Goal: Transaction & Acquisition: Purchase product/service

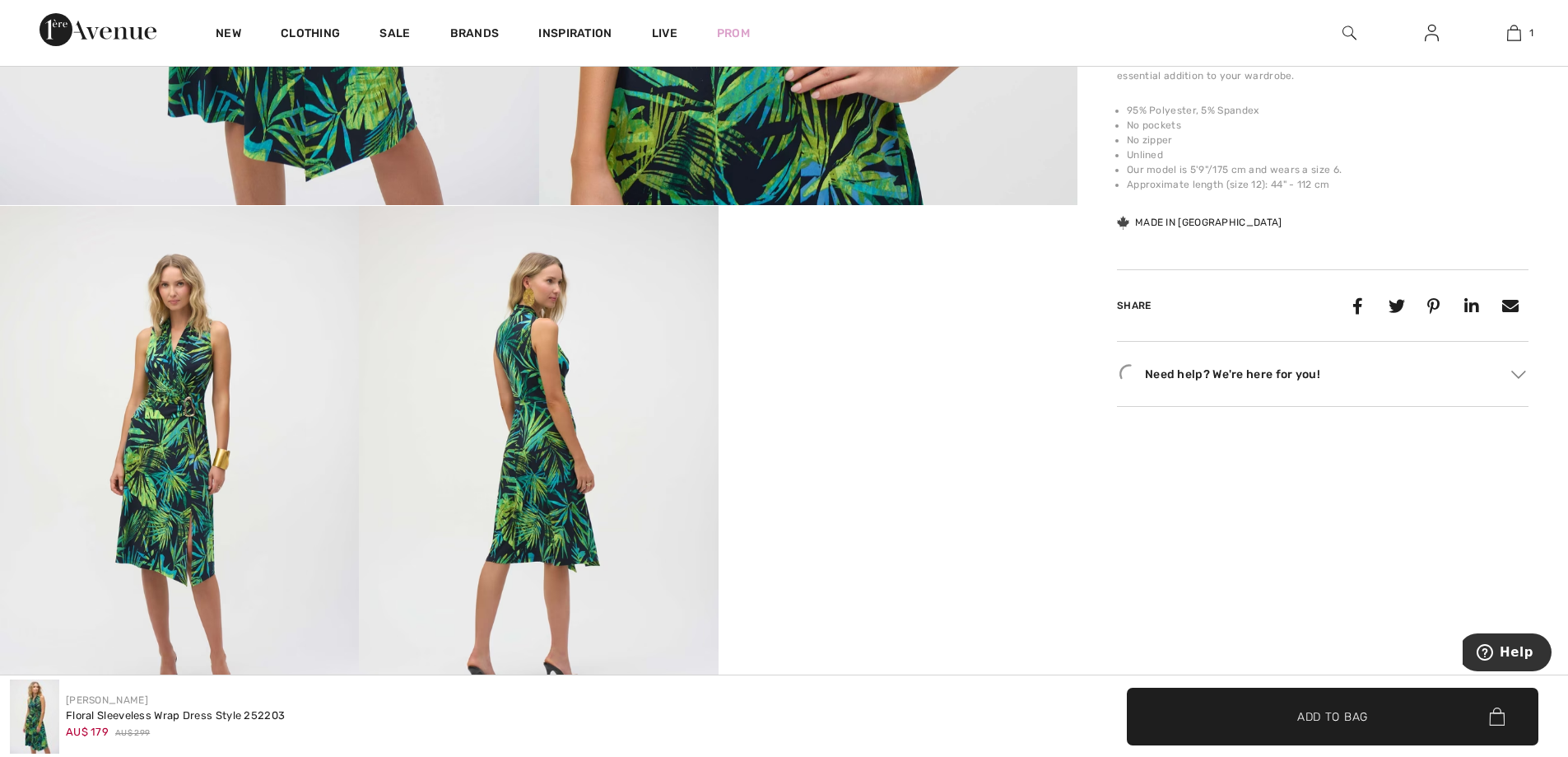
scroll to position [816, 0]
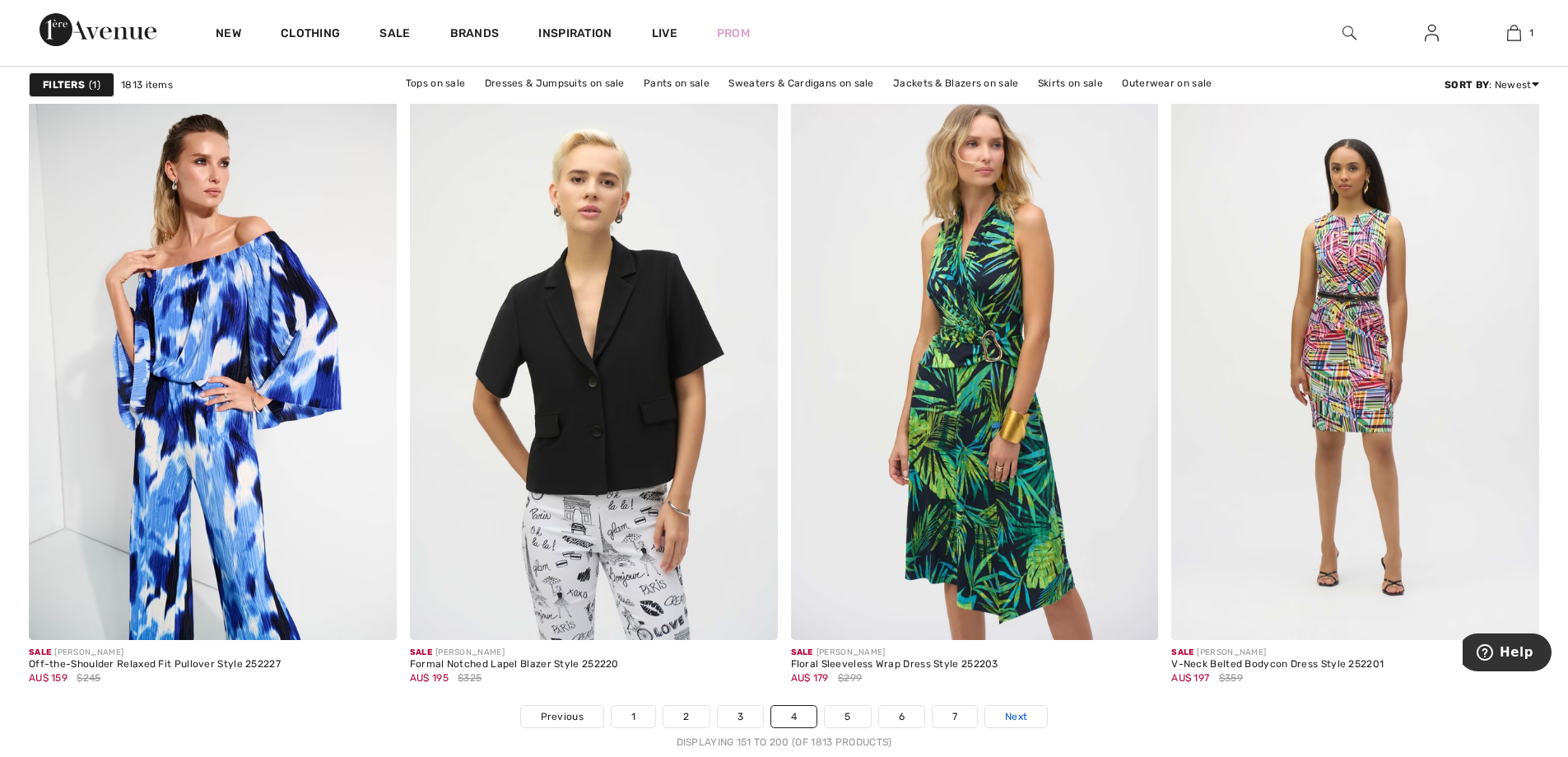
click at [1021, 720] on span "Next" at bounding box center [1016, 716] width 22 height 15
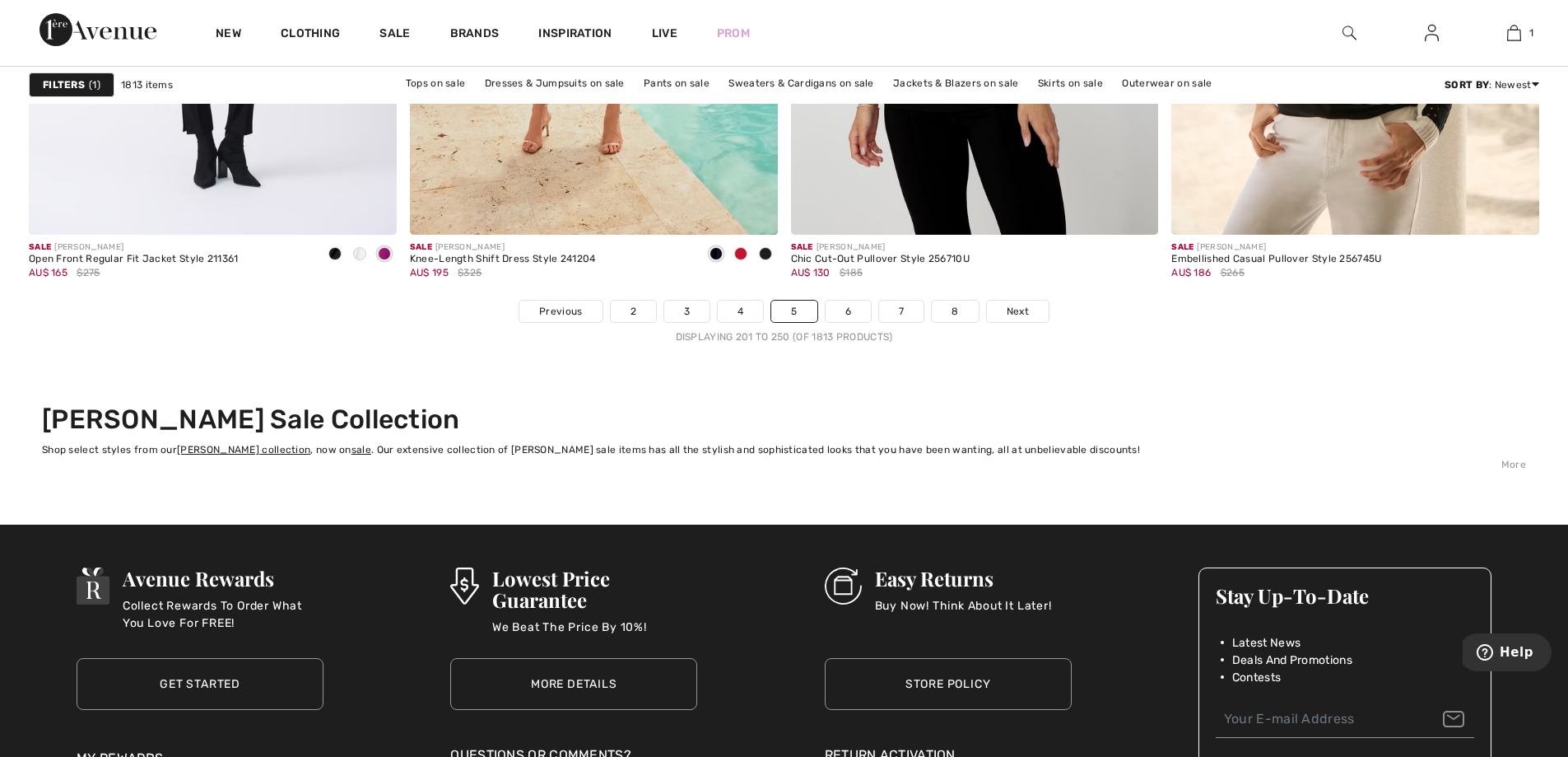
scroll to position [9649, 0]
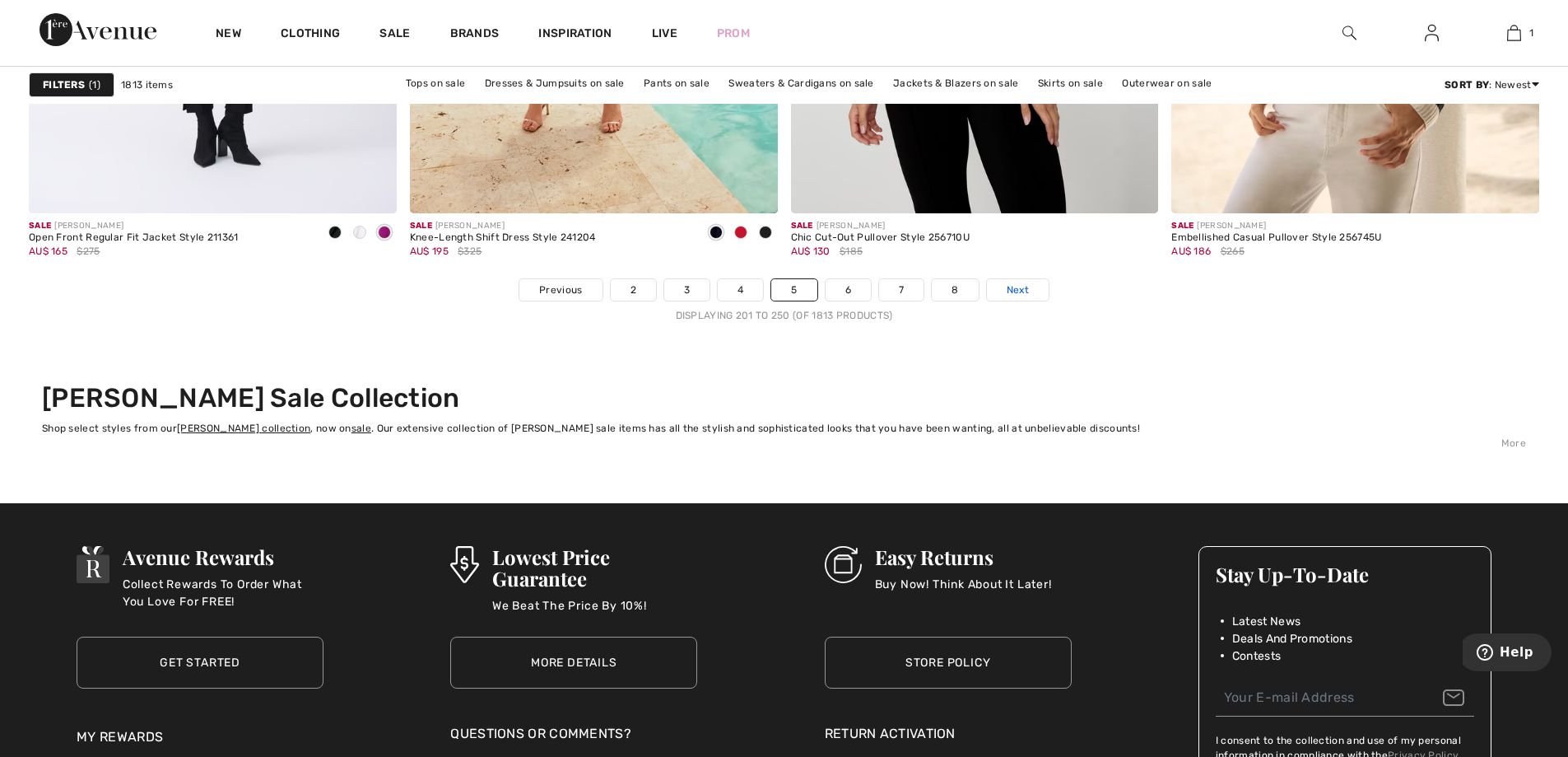
click at [1023, 285] on span "Next" at bounding box center [1018, 290] width 22 height 15
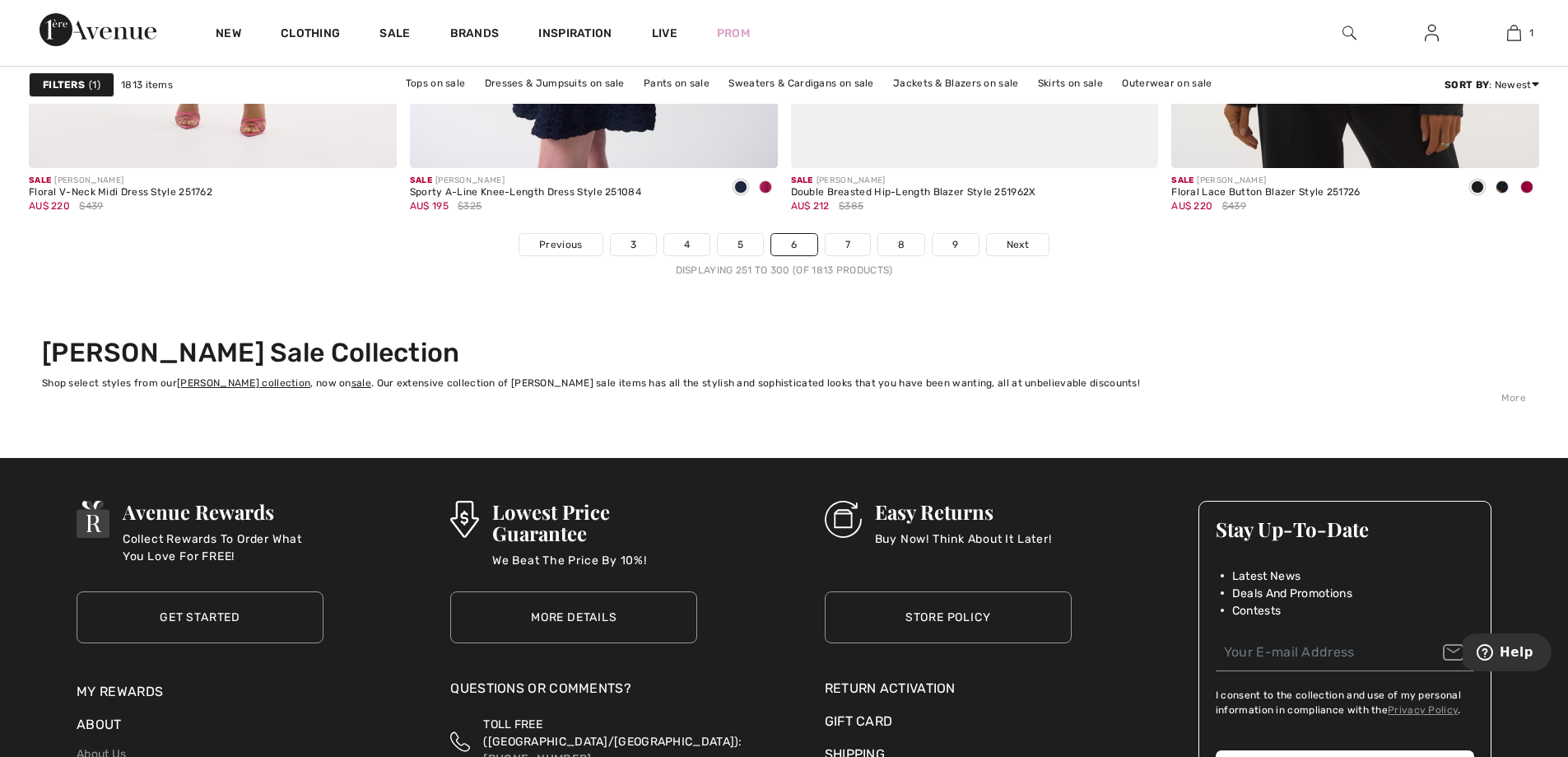
scroll to position [9704, 0]
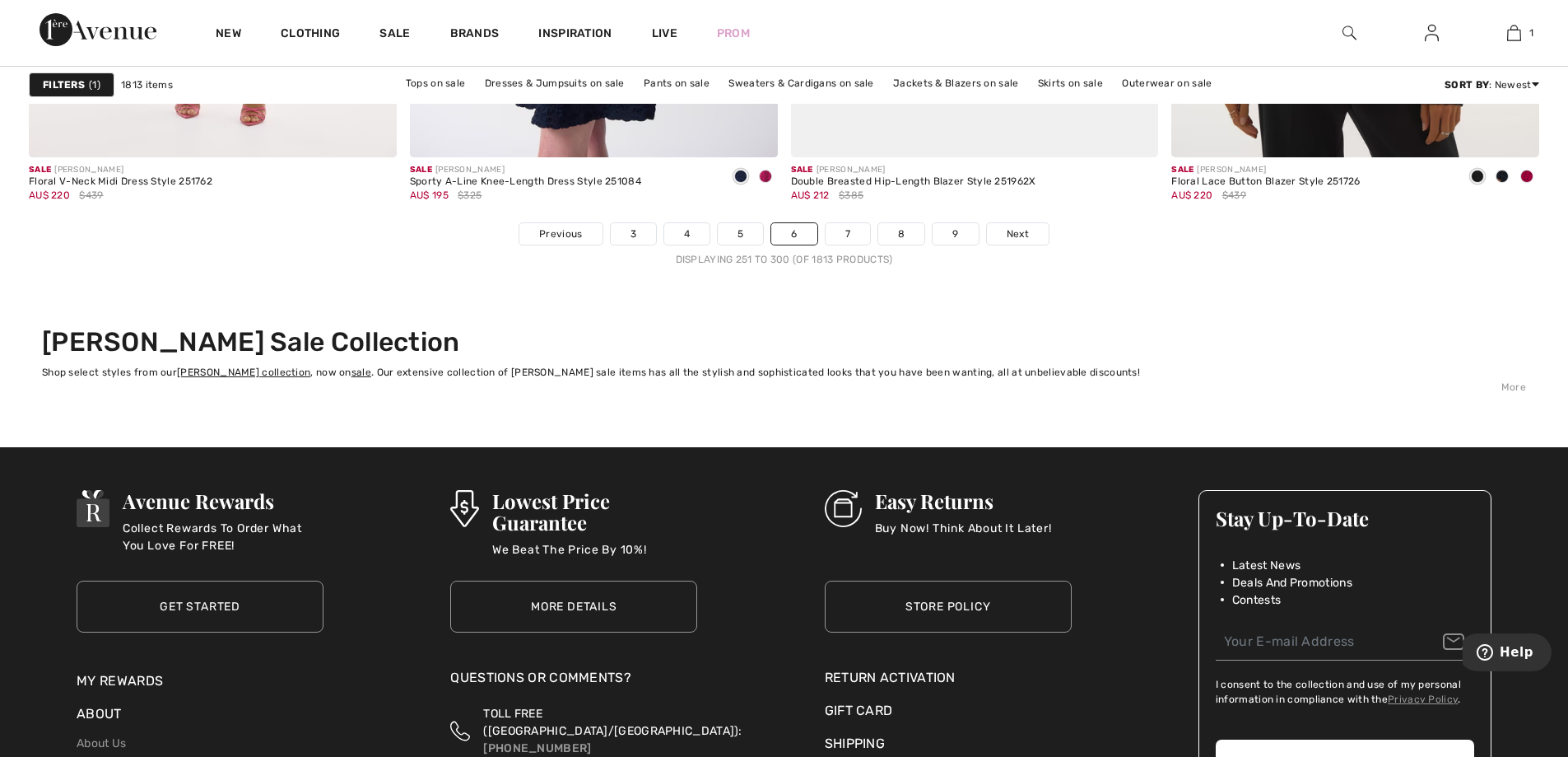
drag, startPoint x: 1023, startPoint y: 230, endPoint x: 1183, endPoint y: 411, distance: 241.6
click at [1023, 232] on span "Next" at bounding box center [1018, 233] width 22 height 15
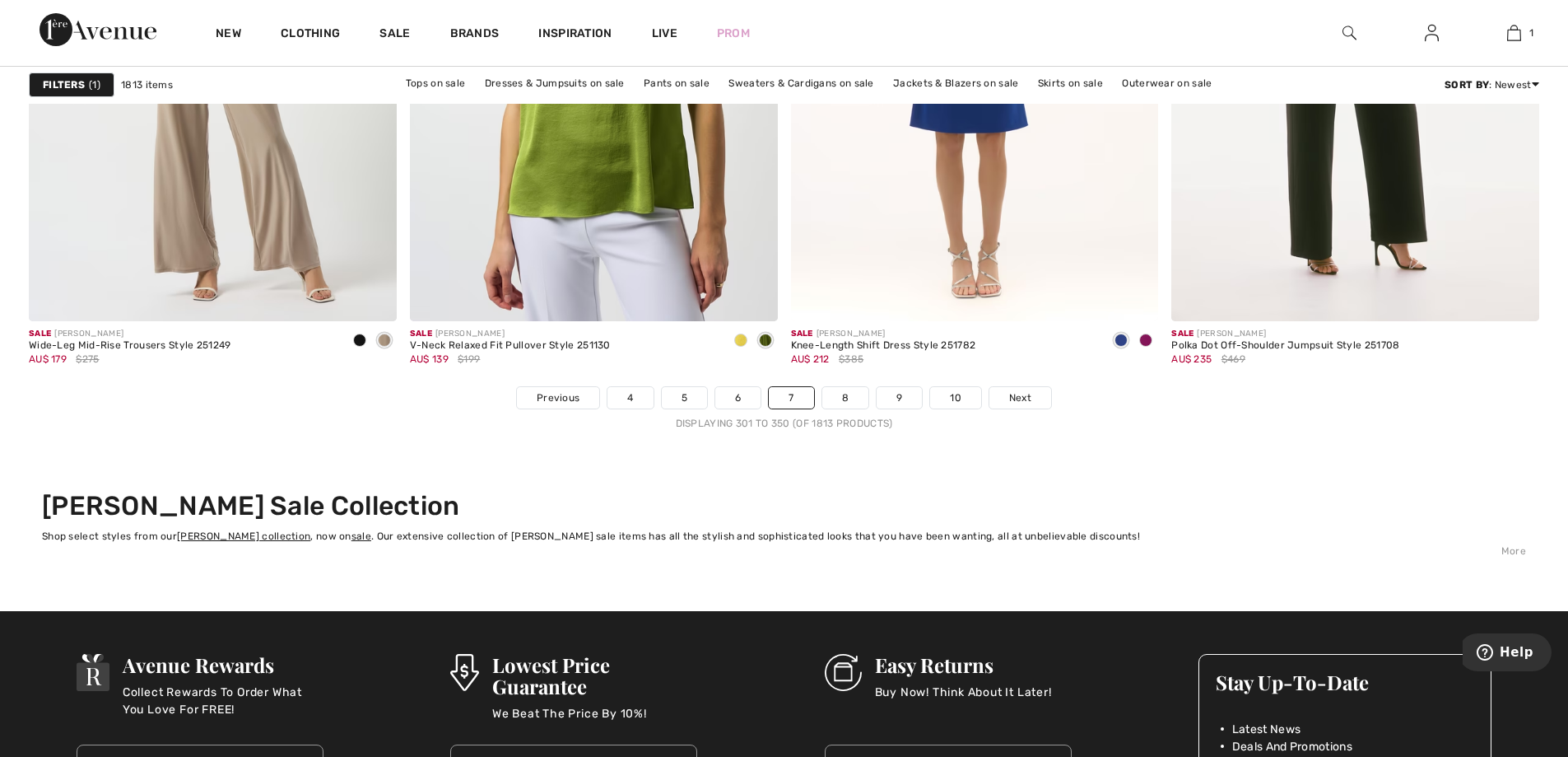
scroll to position [9617, 0]
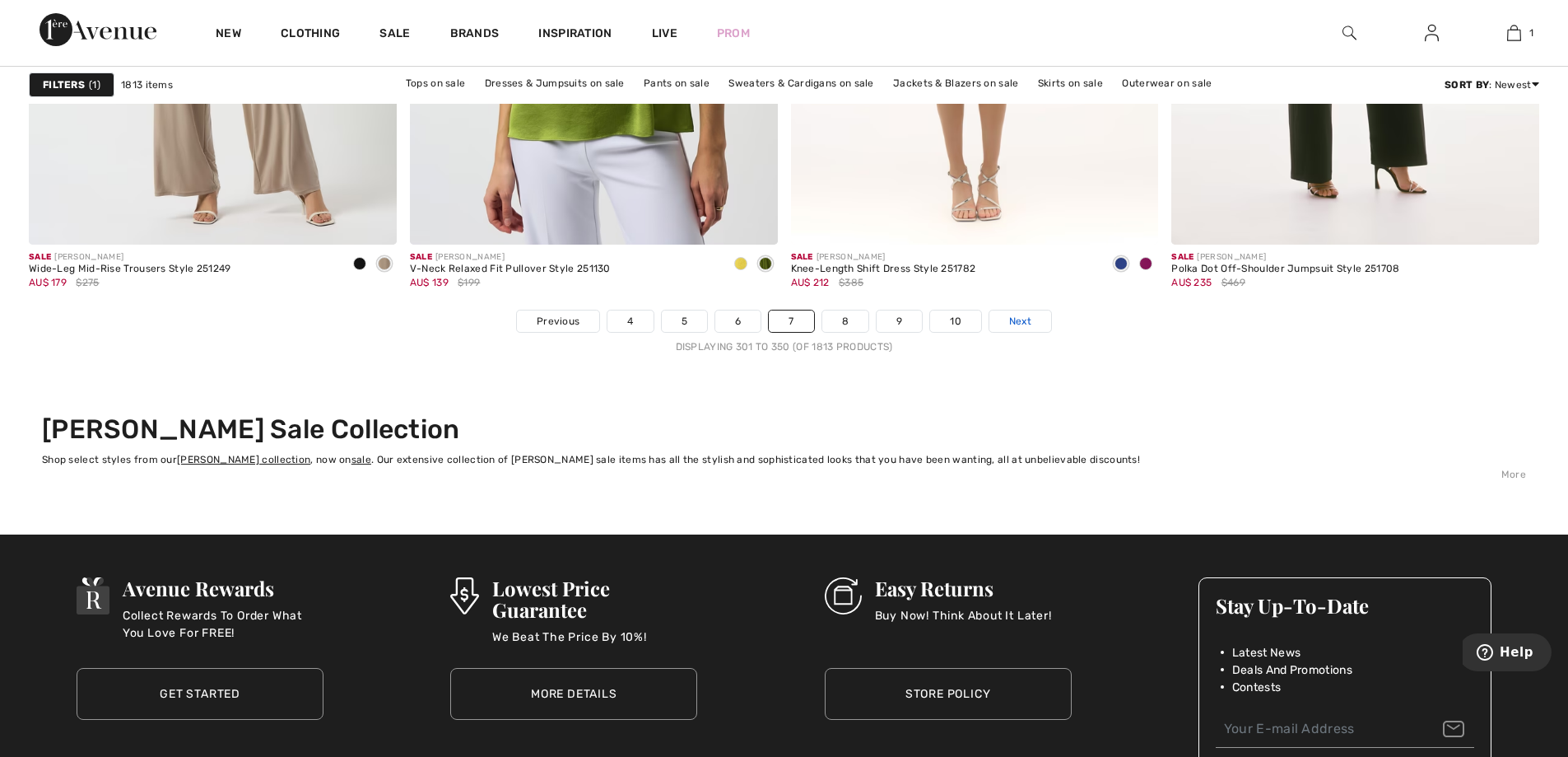
click at [1021, 324] on span "Next" at bounding box center [1020, 321] width 22 height 15
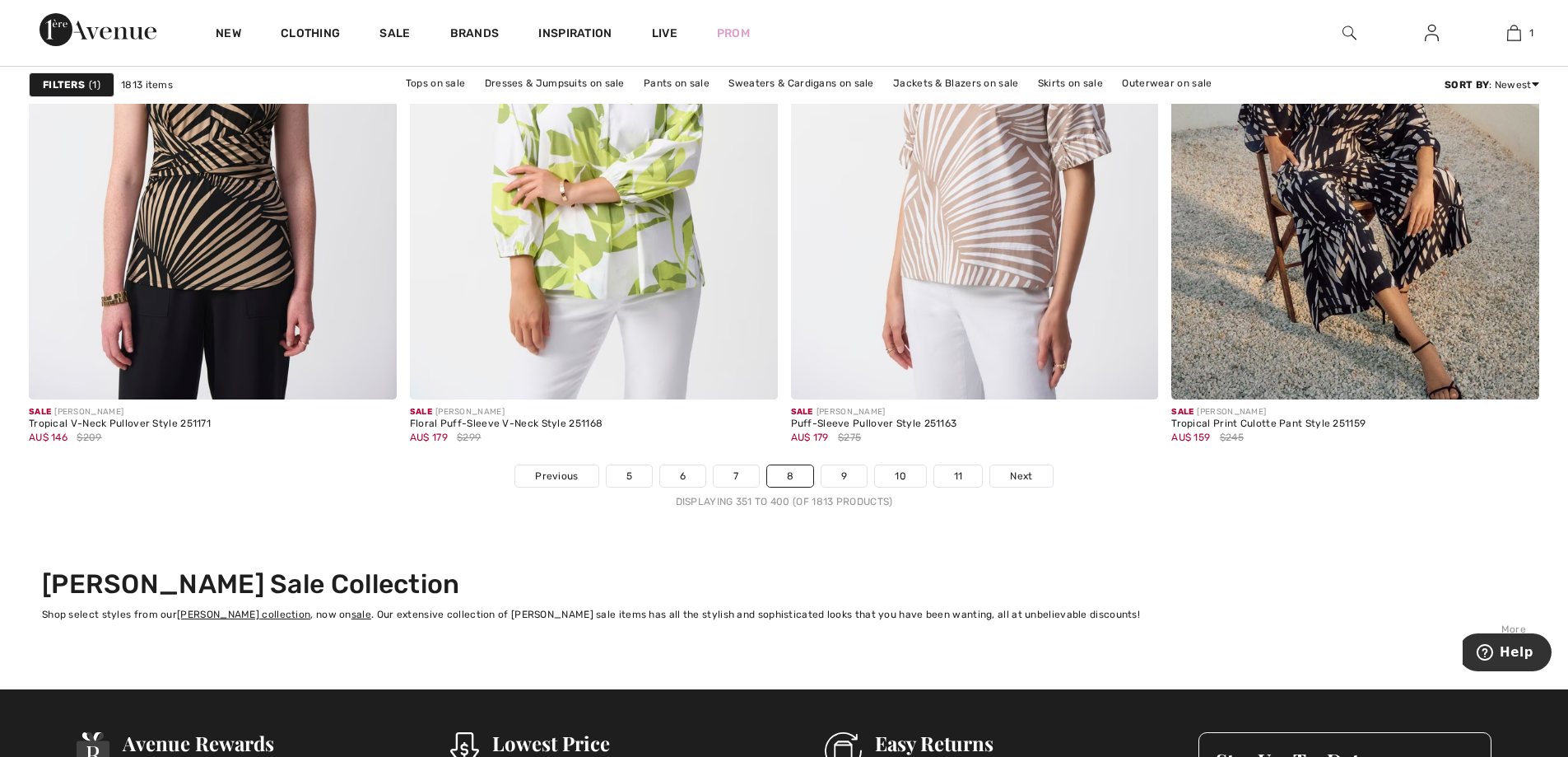
scroll to position [9550, 0]
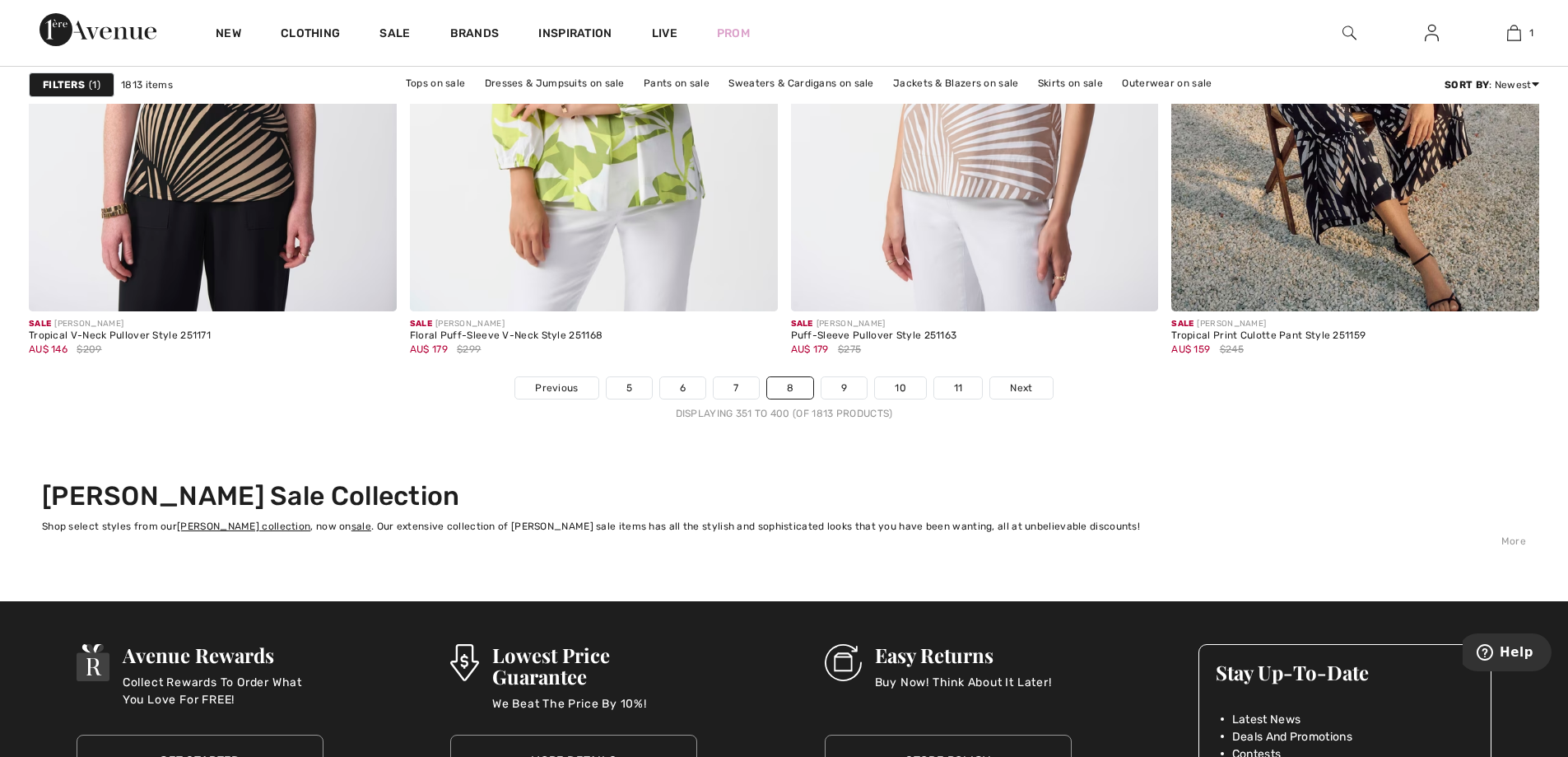
drag, startPoint x: 1020, startPoint y: 385, endPoint x: 1416, endPoint y: 623, distance: 462.0
click at [1022, 386] on span "Next" at bounding box center [1021, 387] width 22 height 15
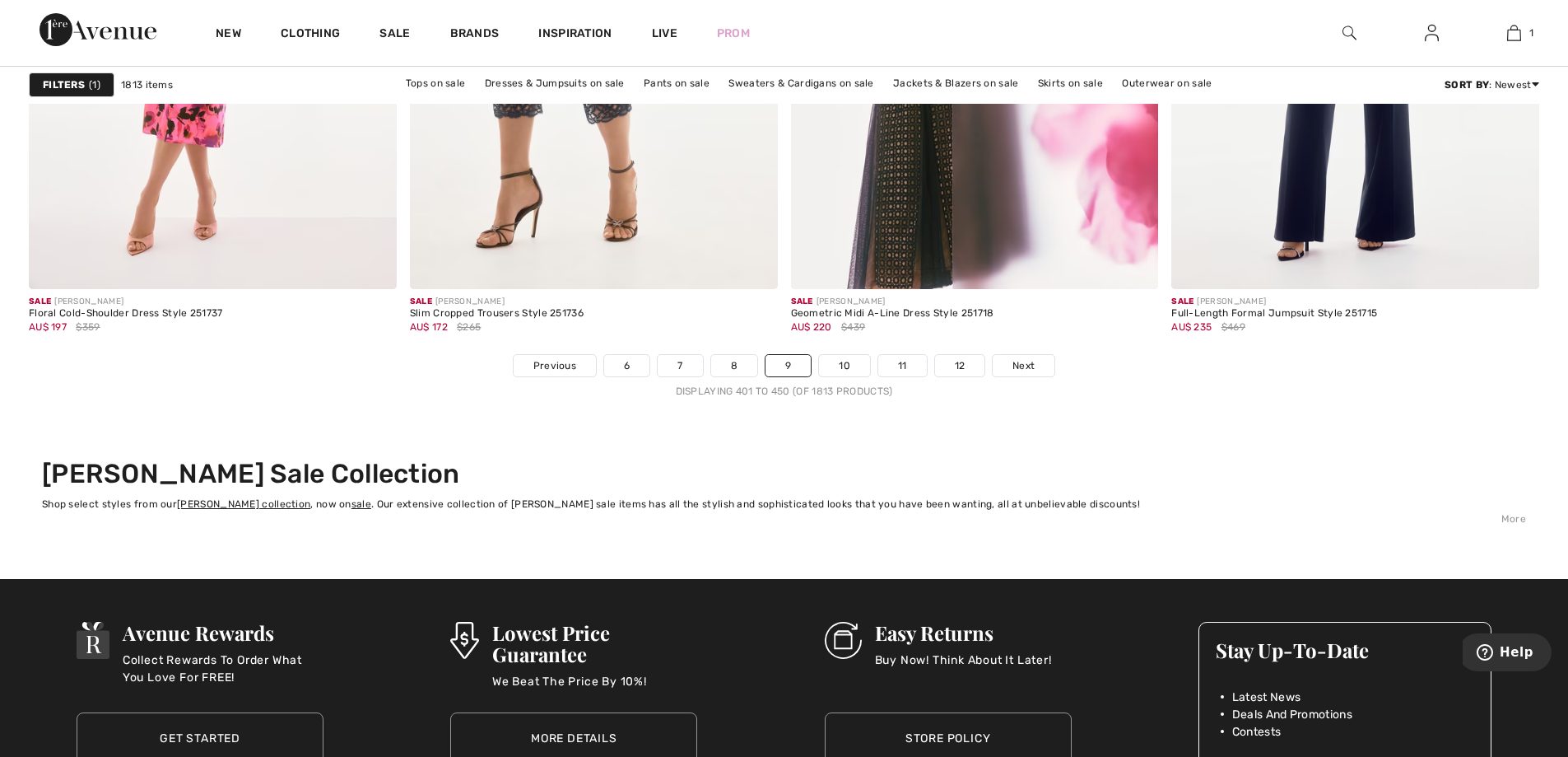
scroll to position [9638, 0]
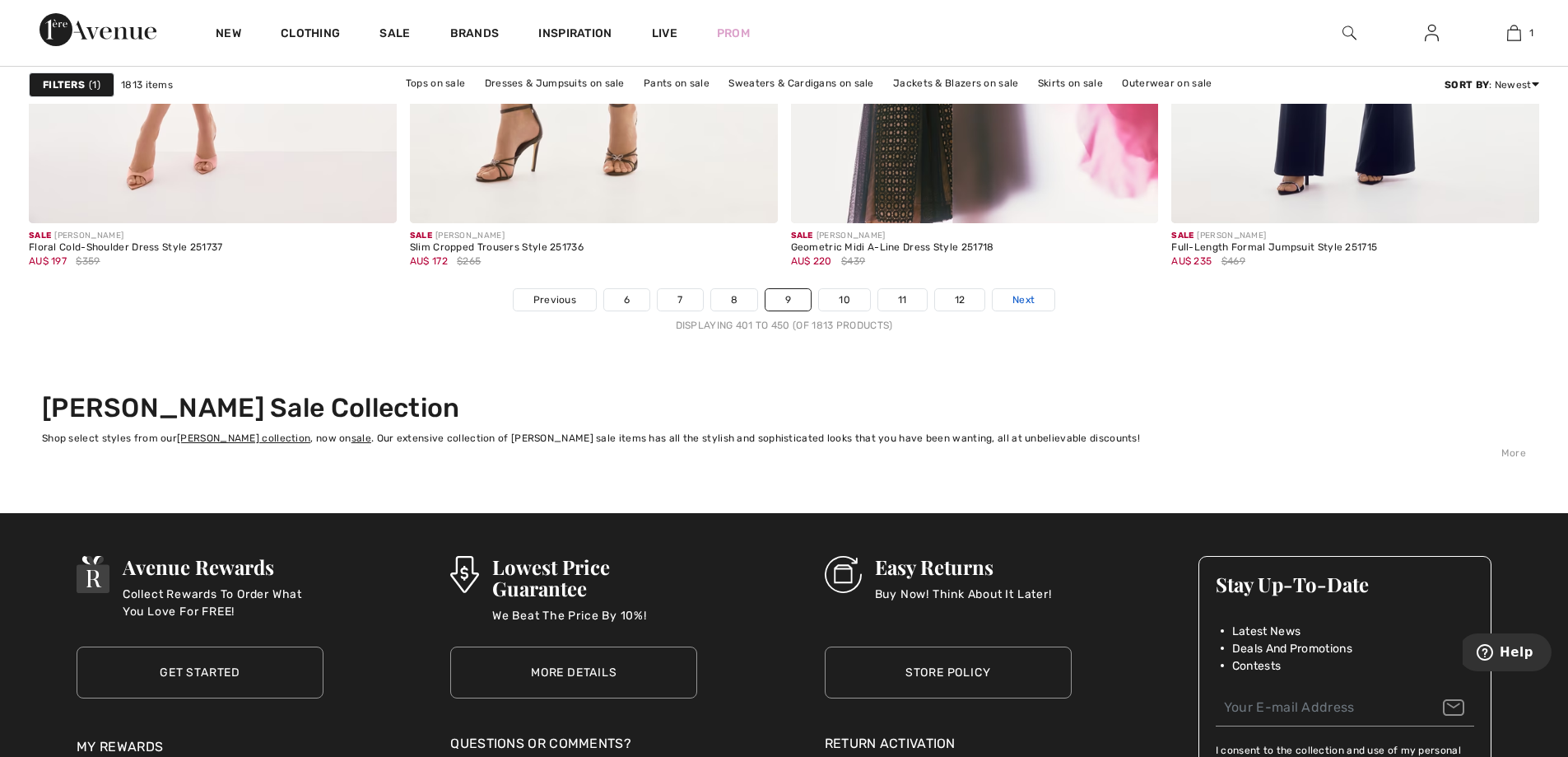
click at [1028, 300] on span "Next" at bounding box center [1024, 300] width 22 height 15
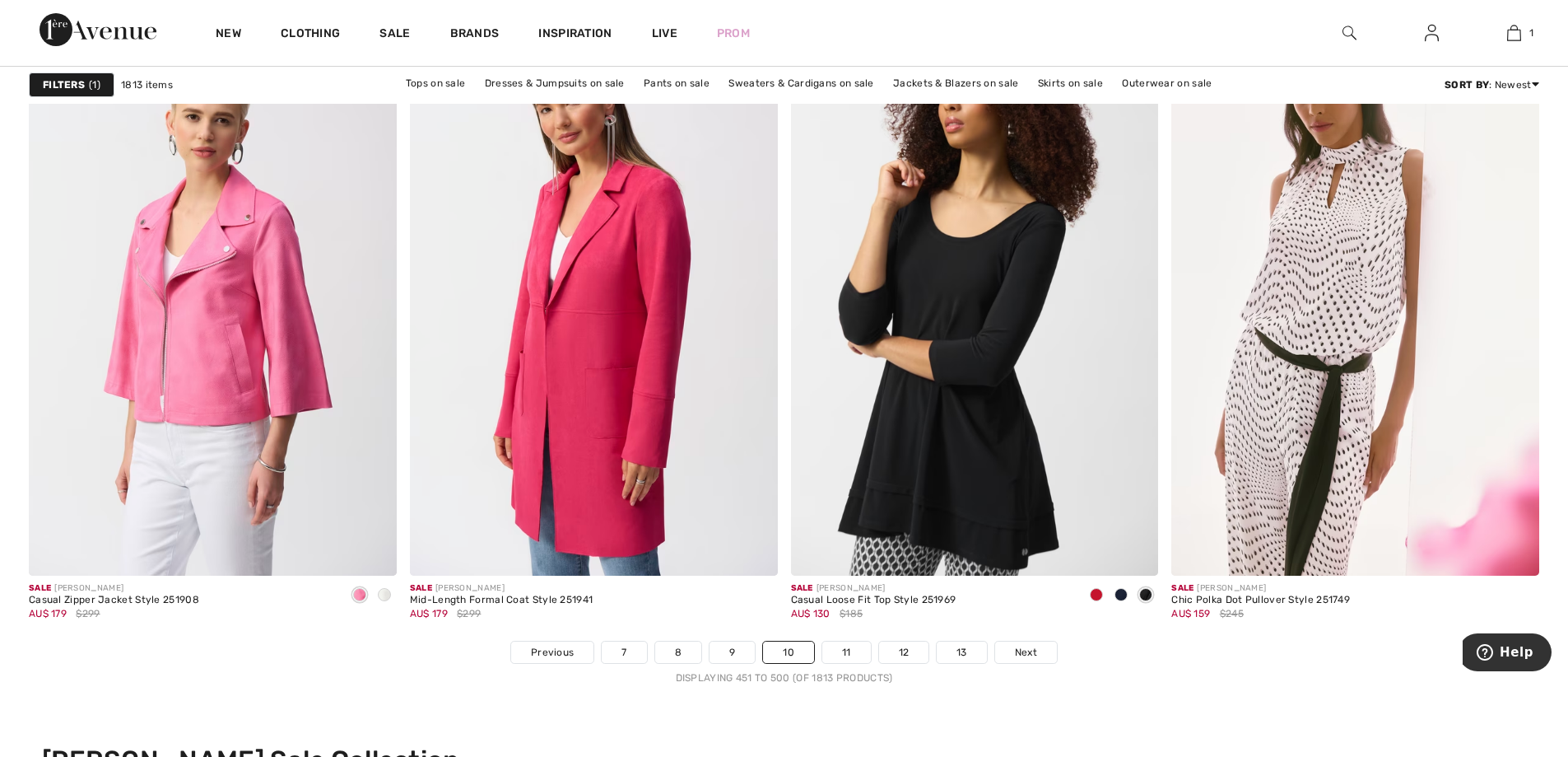
scroll to position [9341, 0]
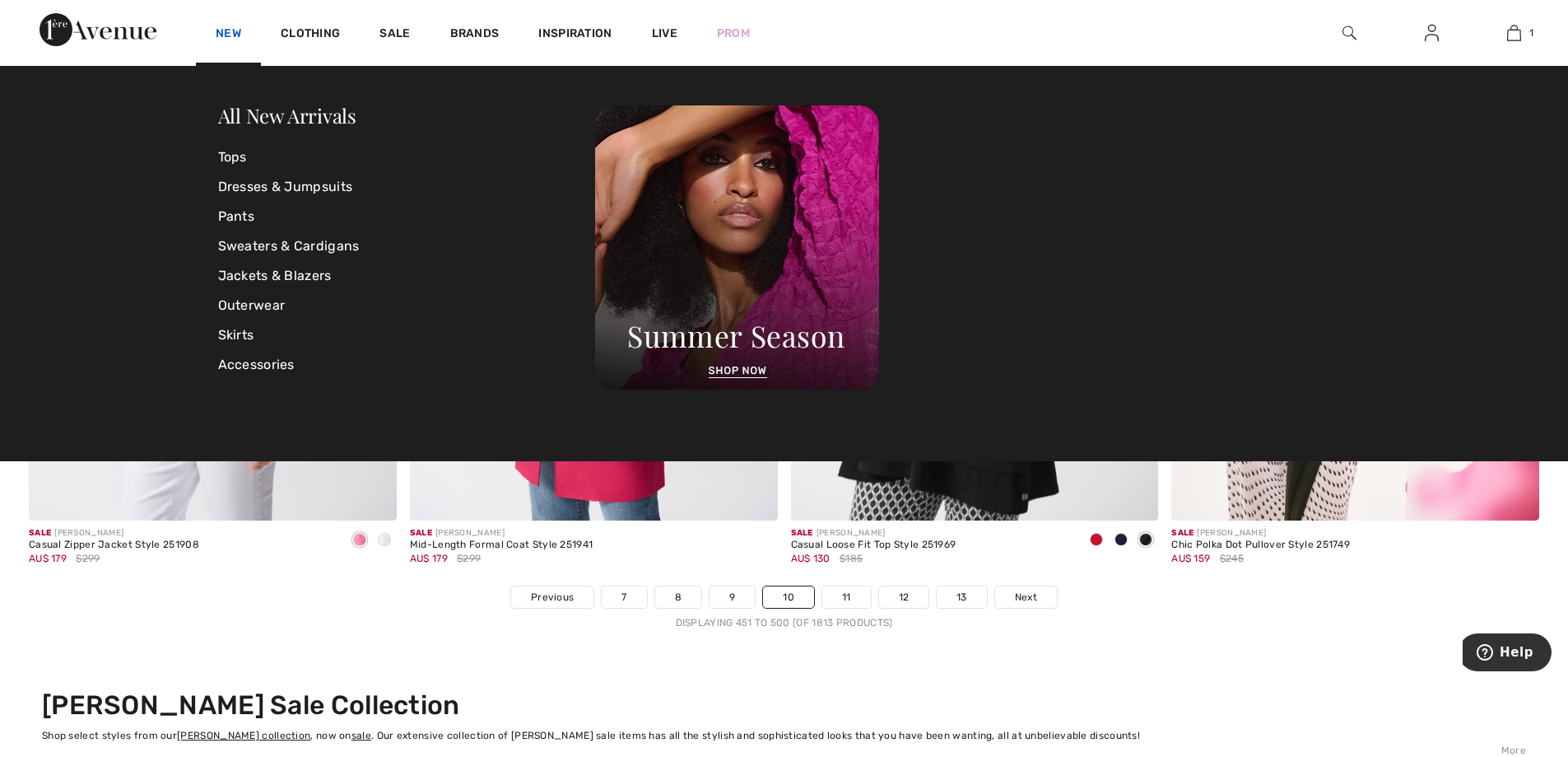
click at [226, 33] on link "New" at bounding box center [228, 35] width 26 height 18
click at [248, 107] on link "All New Arrivals" at bounding box center [287, 115] width 138 height 27
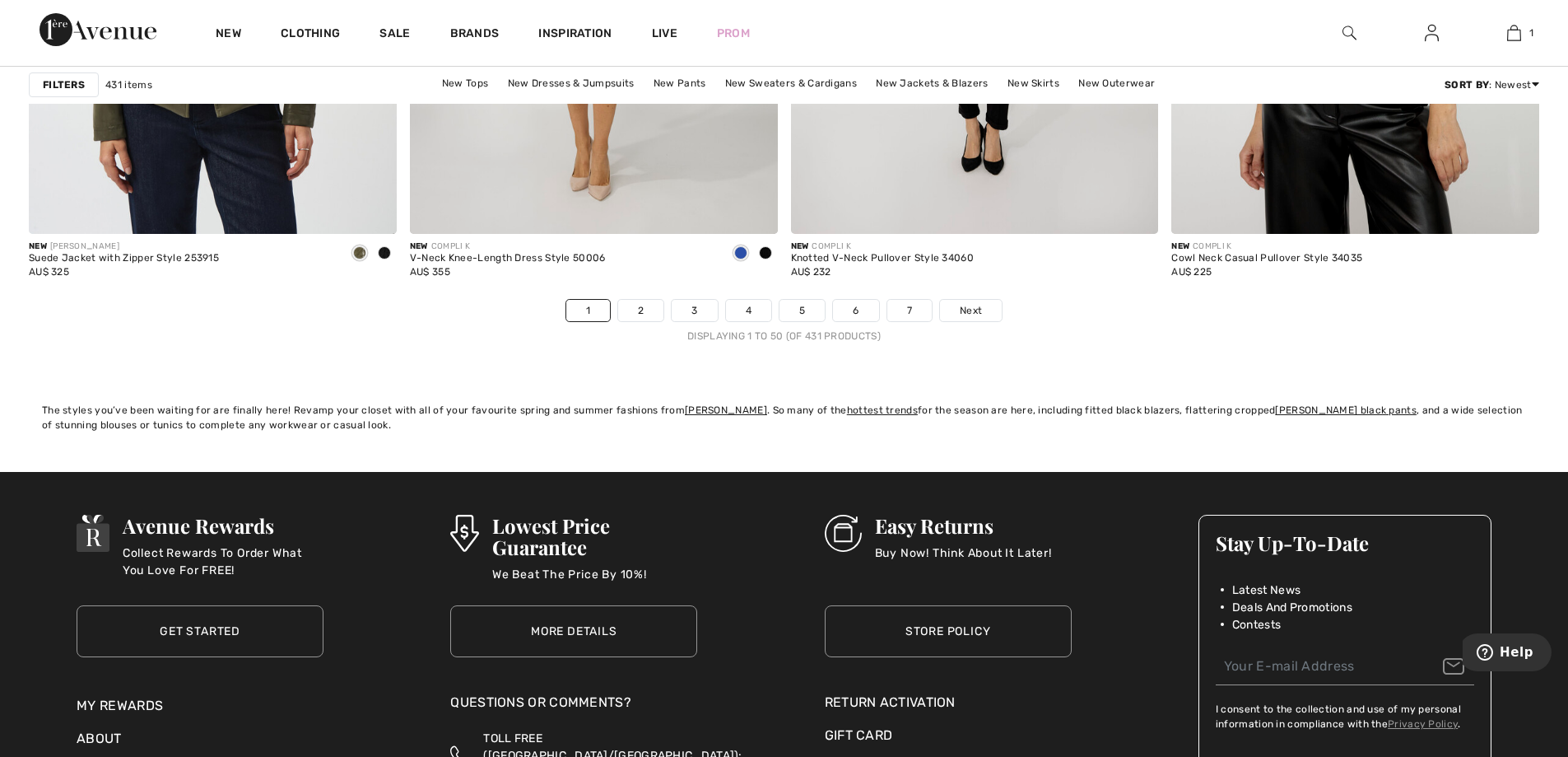
scroll to position [9638, 0]
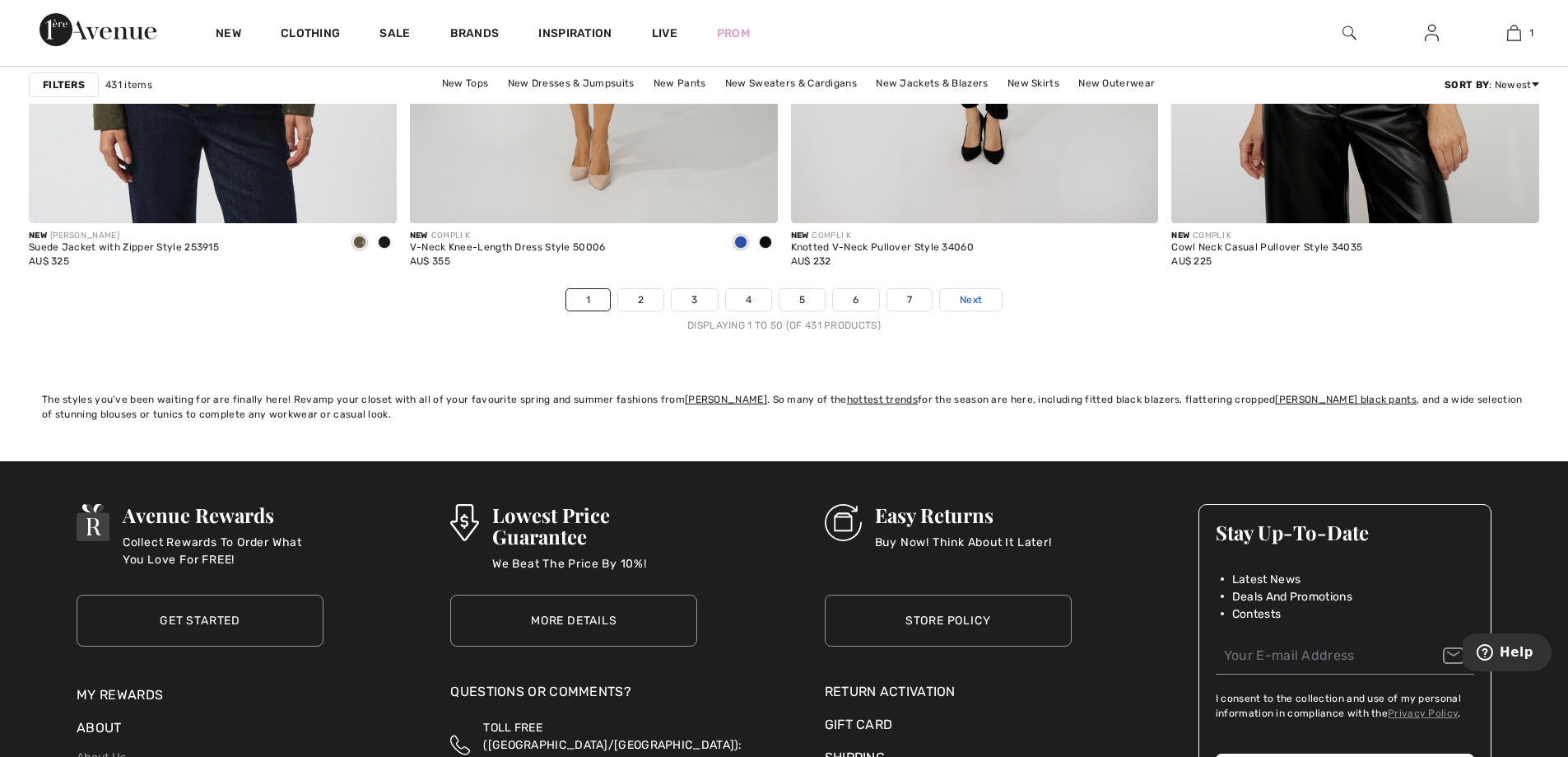
click at [968, 301] on span "Next" at bounding box center [971, 300] width 22 height 15
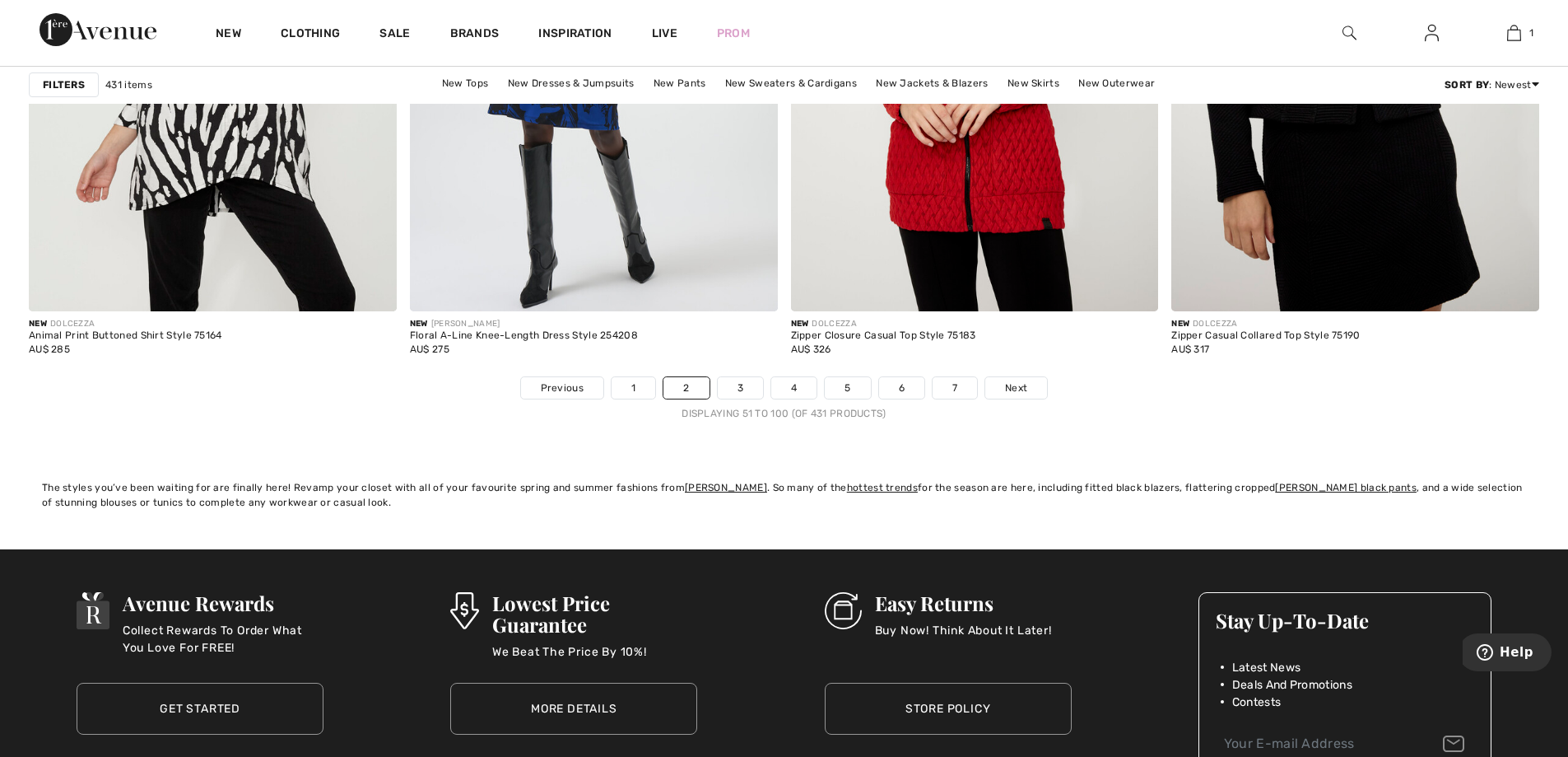
scroll to position [9627, 0]
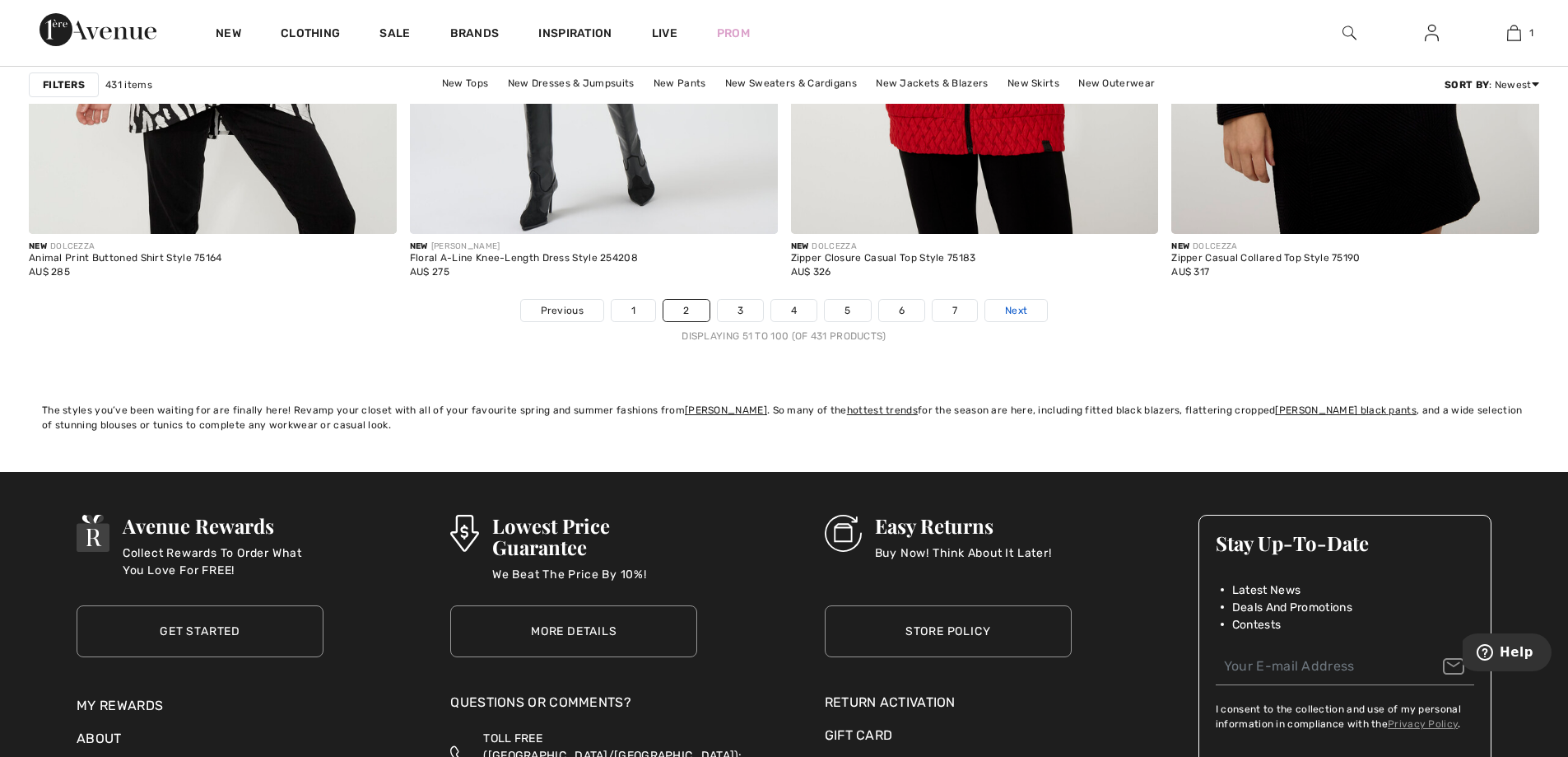
click at [1013, 313] on span "Next" at bounding box center [1016, 310] width 22 height 15
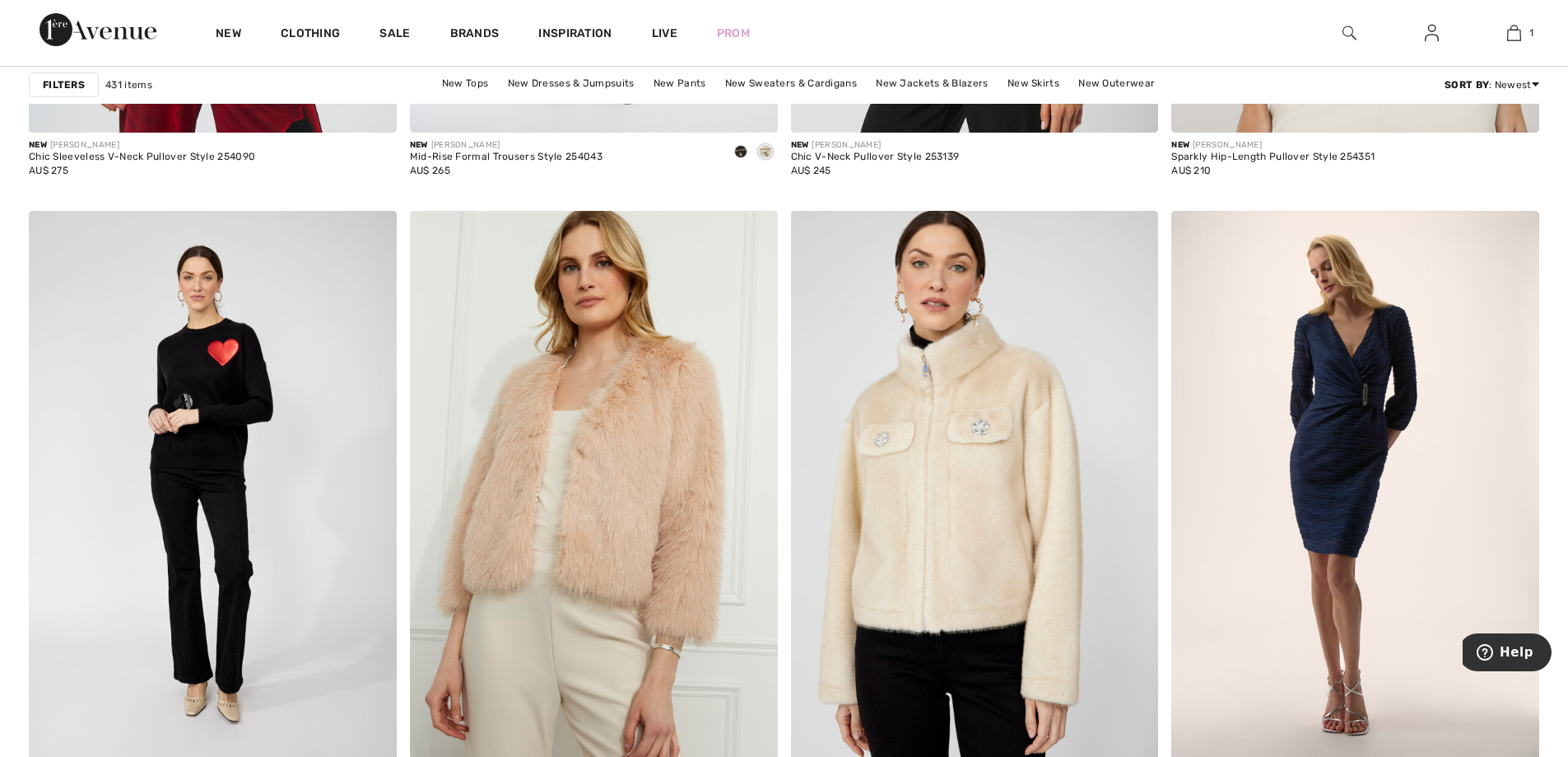
scroll to position [6982, 0]
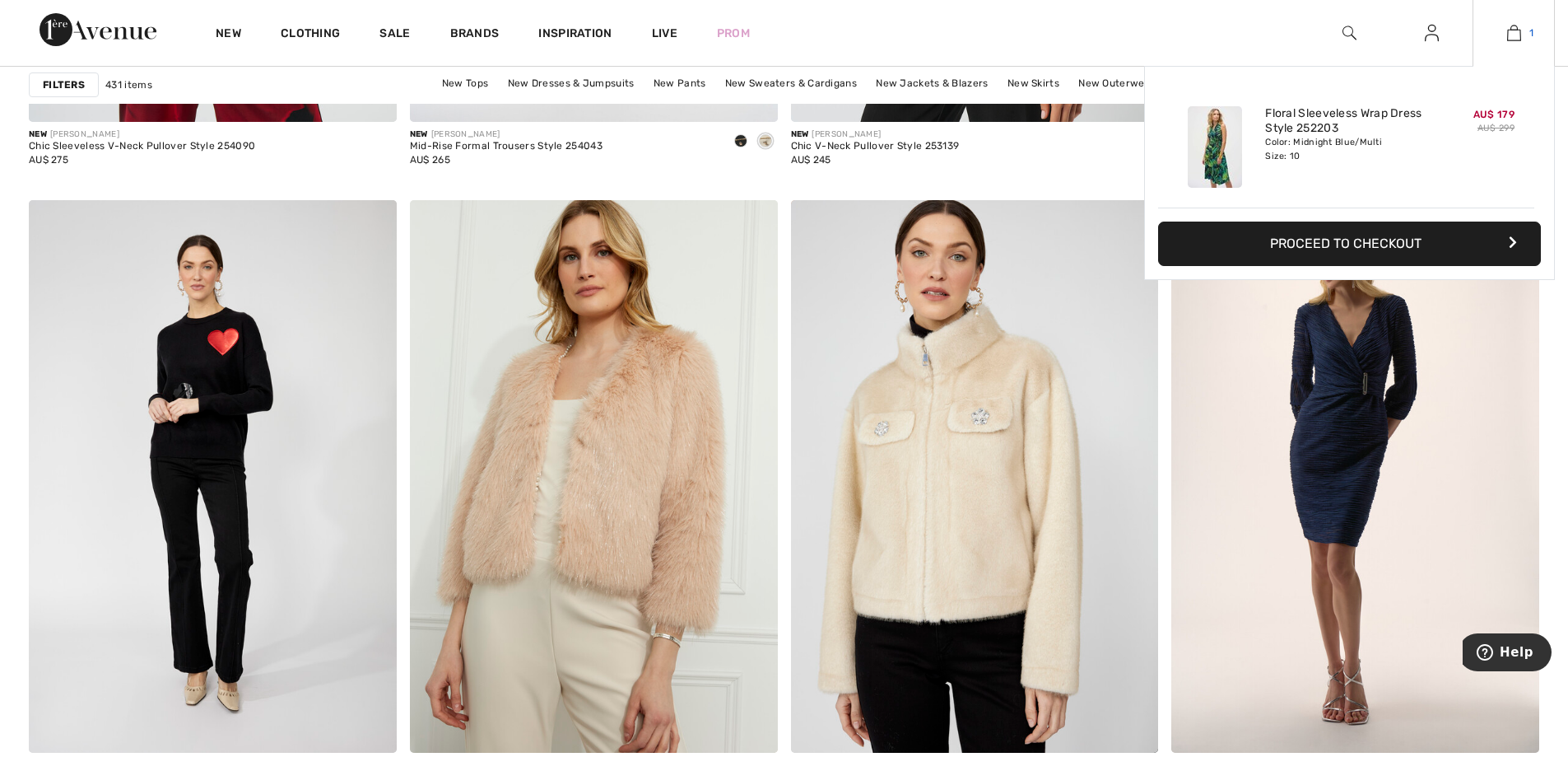
click at [1526, 31] on link "1" at bounding box center [1514, 33] width 81 height 20
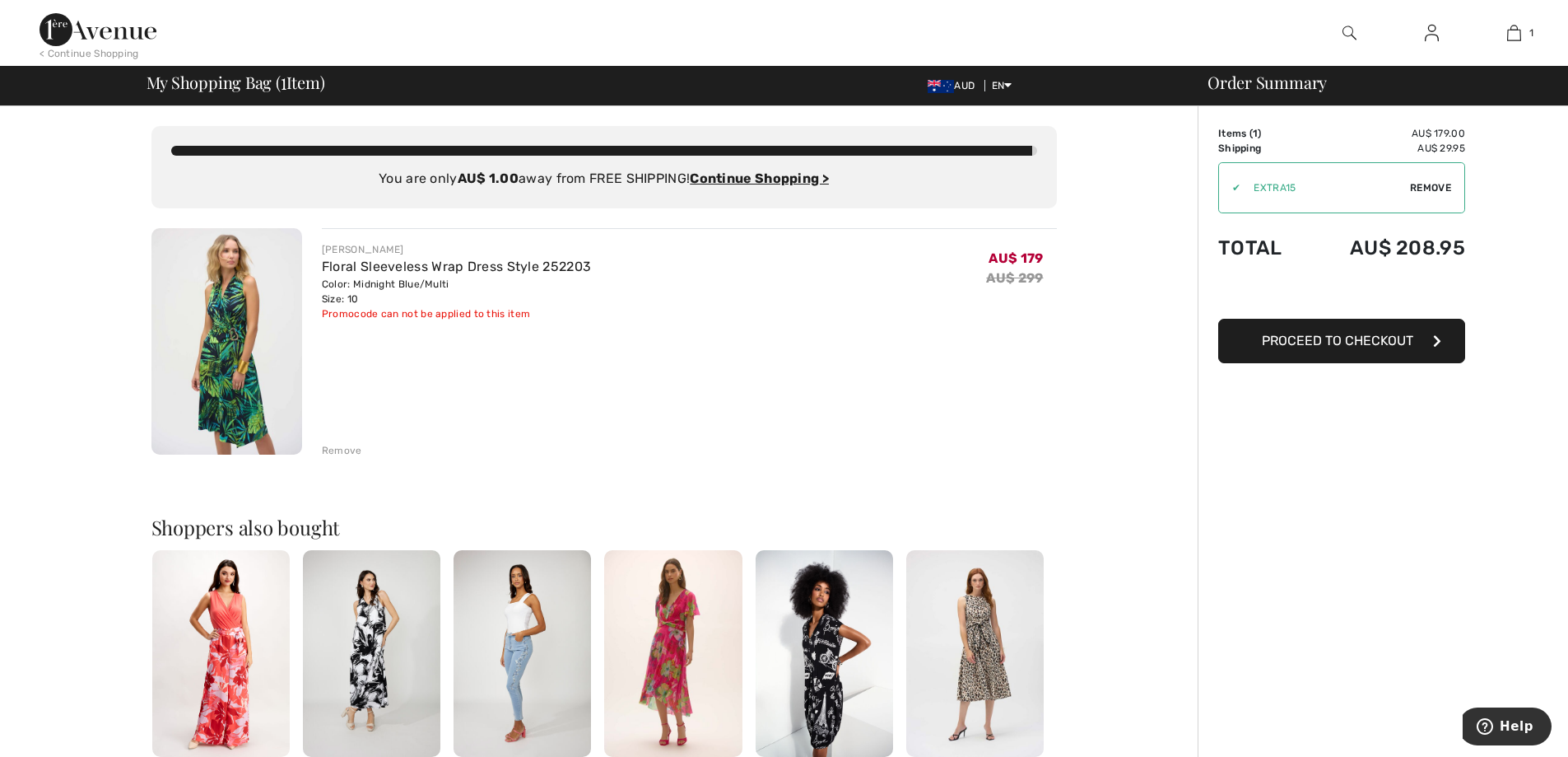
click at [341, 451] on div "Remove" at bounding box center [342, 450] width 41 height 15
